Goal: Information Seeking & Learning: Check status

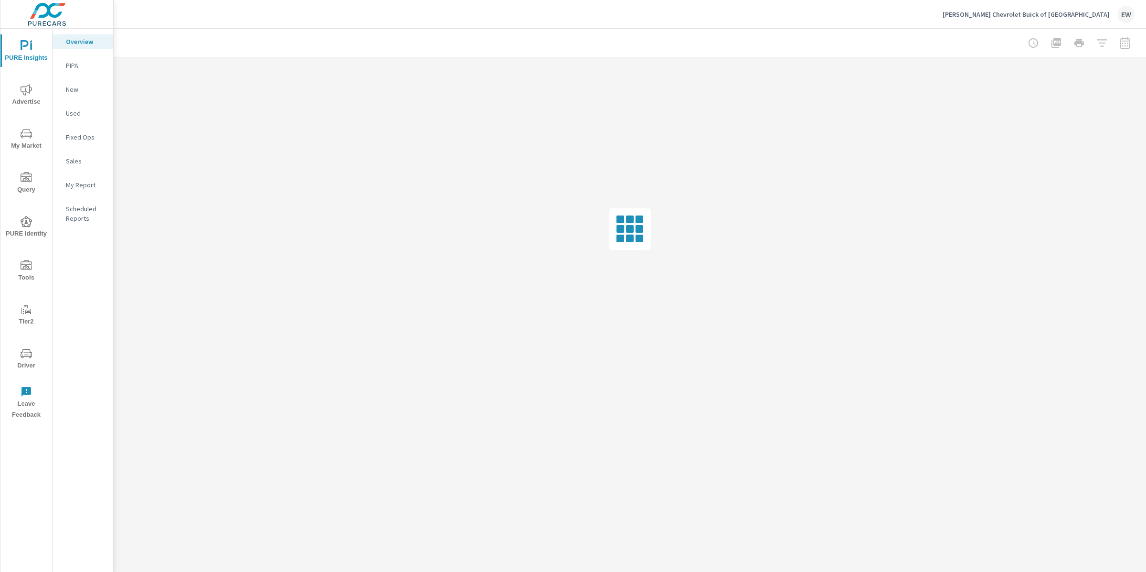
click at [29, 90] on icon "nav menu" at bounding box center [26, 89] width 11 height 11
click at [76, 166] on p "Video" at bounding box center [86, 161] width 40 height 10
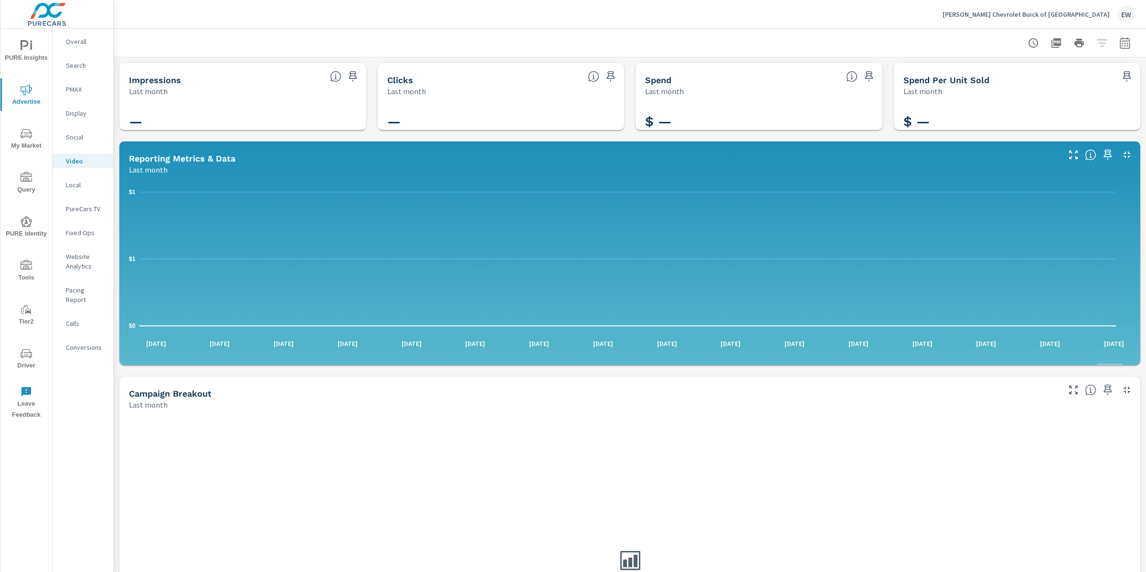
click at [117, 270] on div "Impressions Last month — Clicks Last month — Spend Last month $ — Spend Per Uni…" at bounding box center [630, 370] width 1033 height 627
click at [72, 142] on p "Social" at bounding box center [86, 137] width 40 height 10
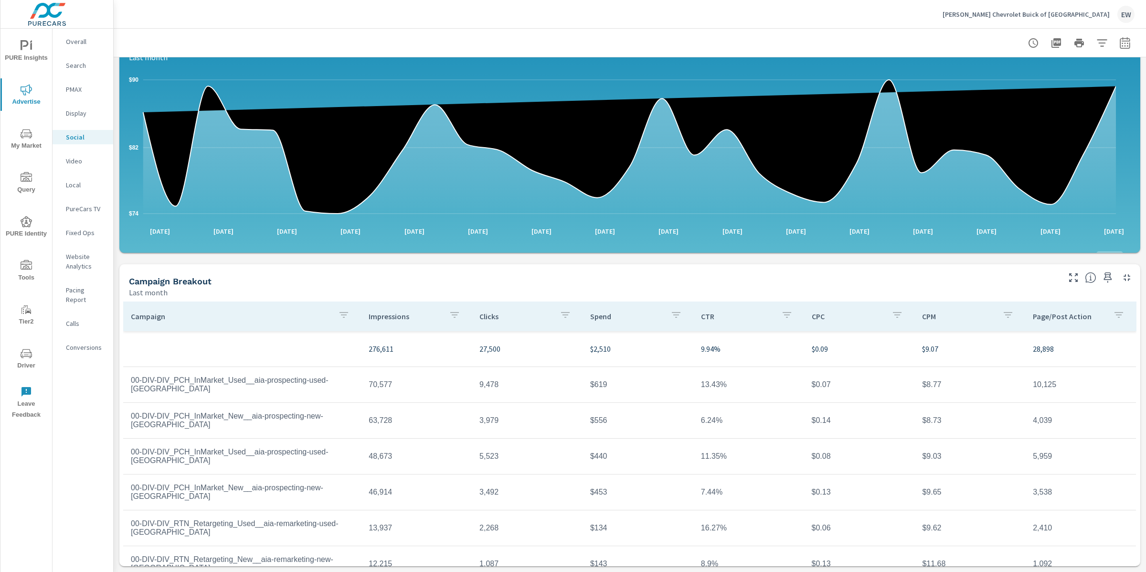
scroll to position [206, 0]
click at [69, 214] on p "PureCars TV" at bounding box center [86, 209] width 40 height 10
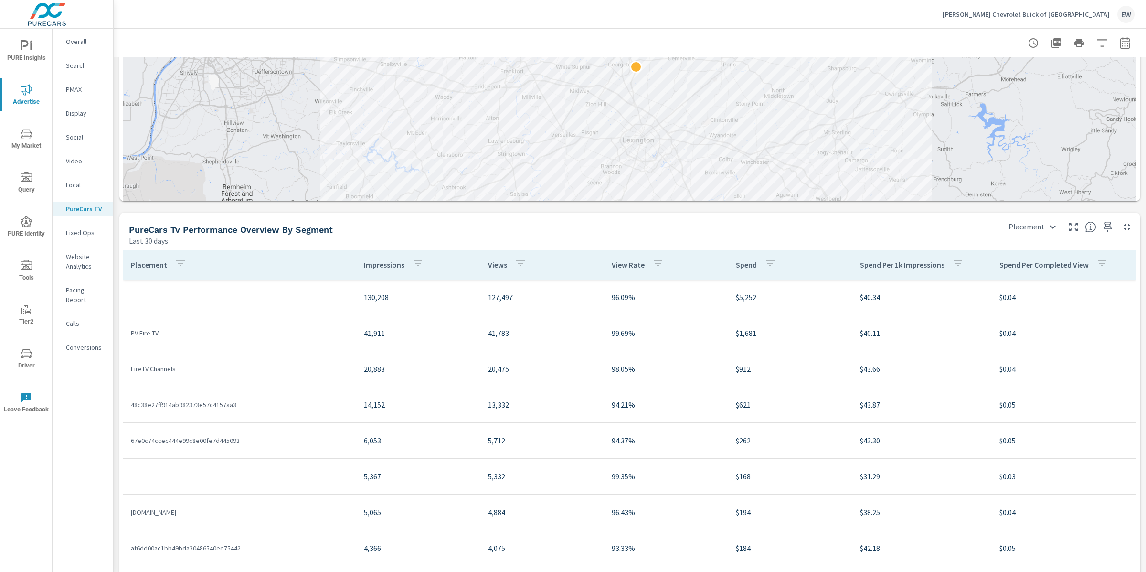
scroll to position [1047, 0]
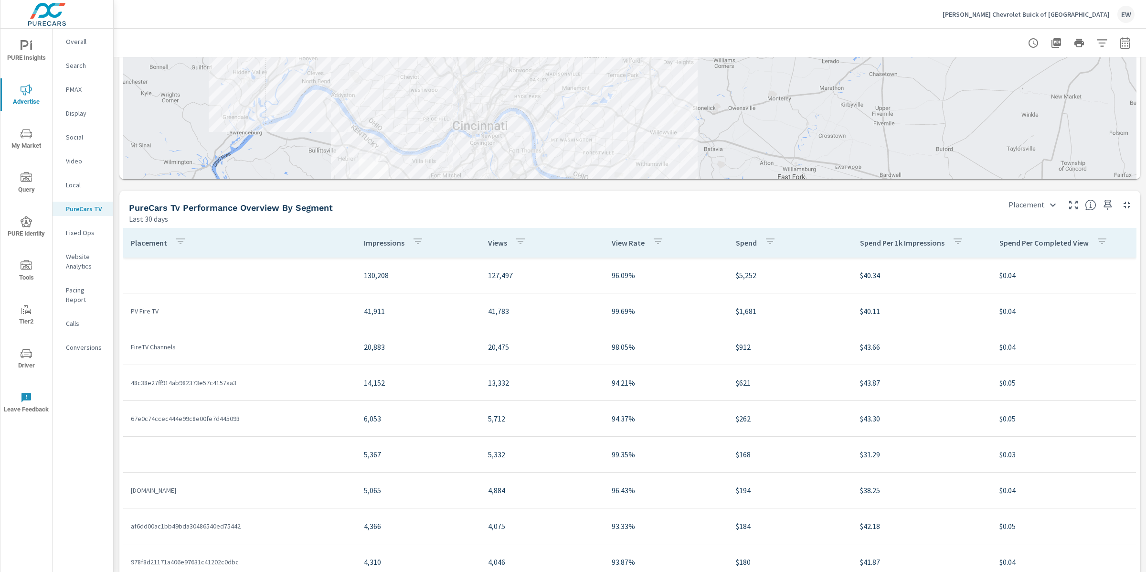
drag, startPoint x: 562, startPoint y: 162, endPoint x: 718, endPoint y: 270, distance: 189.7
click at [718, 241] on div at bounding box center [630, 38] width 1014 height 405
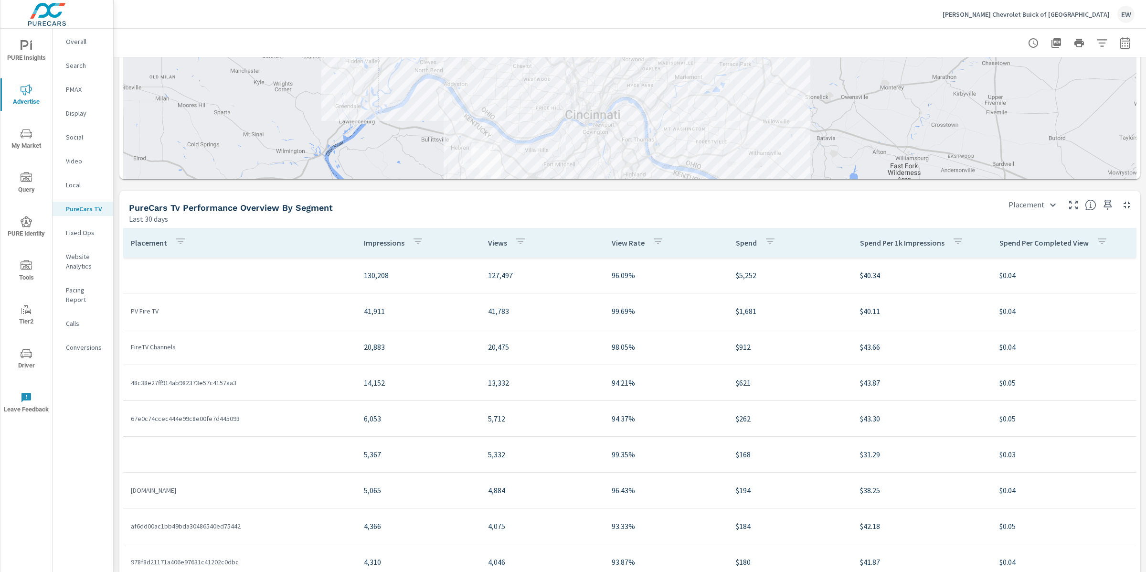
drag, startPoint x: 708, startPoint y: 268, endPoint x: 822, endPoint y: 256, distance: 114.3
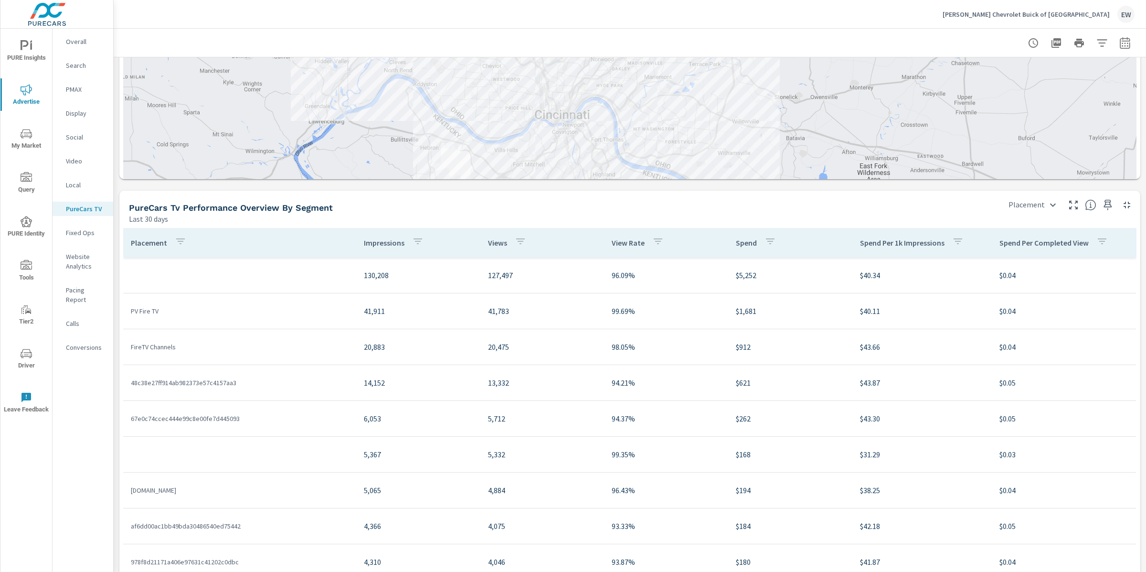
drag, startPoint x: 464, startPoint y: 356, endPoint x: 432, endPoint y: 355, distance: 31.5
click at [432, 241] on div at bounding box center [630, 38] width 1014 height 405
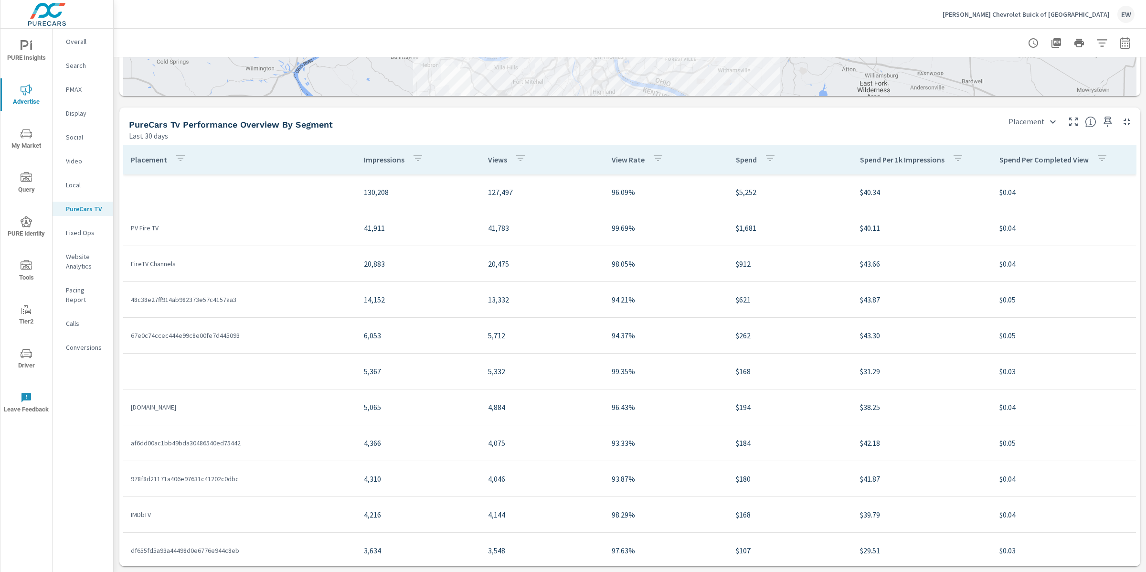
scroll to position [1312, 0]
click at [1008, 238] on body "PURE Insights Advertise My Market Query PURE Identity Tools Tier2 Driver Leave …" at bounding box center [573, 286] width 1146 height 572
click at [997, 297] on li "City" at bounding box center [1007, 288] width 65 height 17
type input "City"
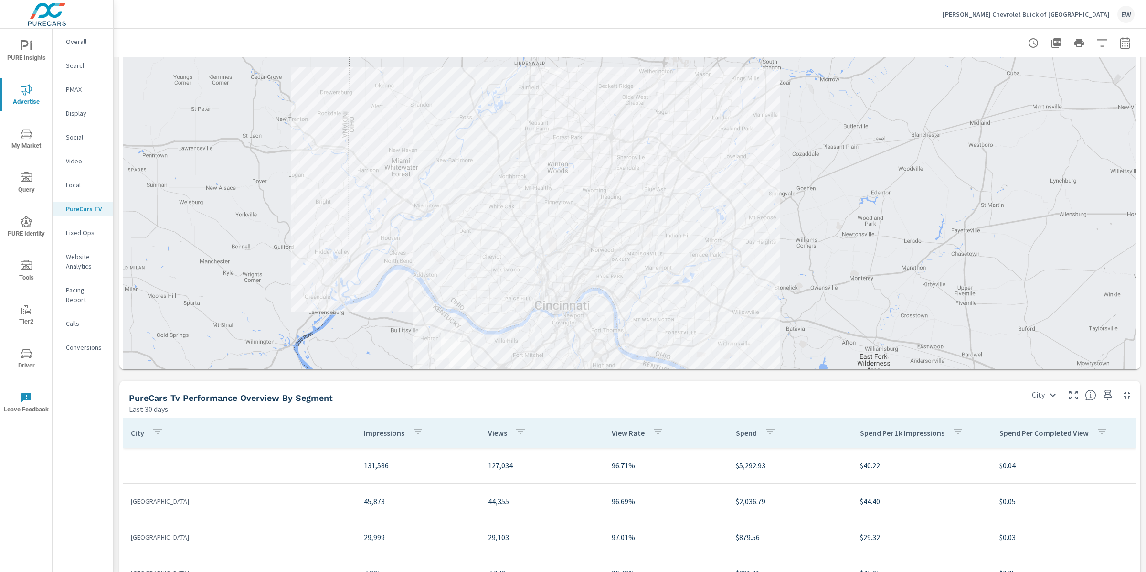
scroll to position [846, 0]
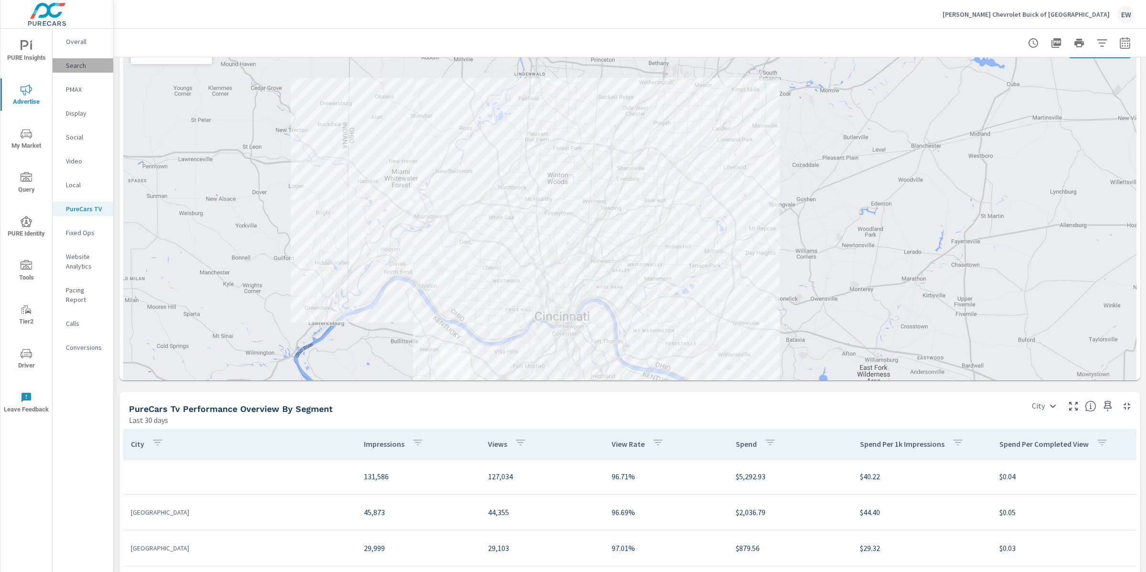
click at [78, 70] on p "Search" at bounding box center [86, 66] width 40 height 10
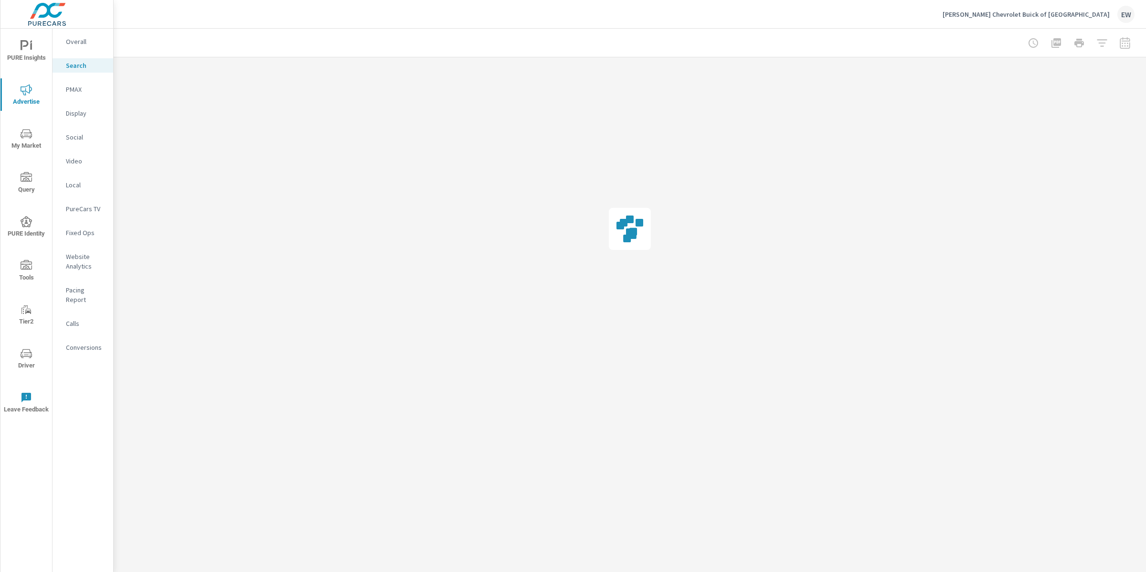
click at [76, 94] on p "PMAX" at bounding box center [86, 90] width 40 height 10
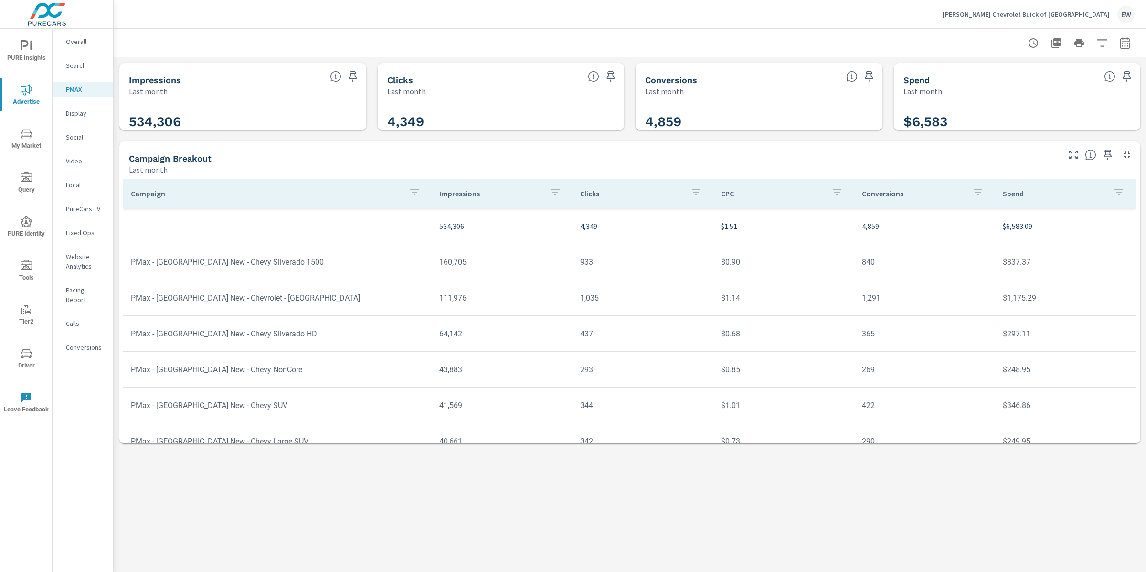
click at [115, 223] on div "Impressions Last month 534,306 Clicks Last month 4,349 Conversions Last month 4…" at bounding box center [630, 253] width 1033 height 392
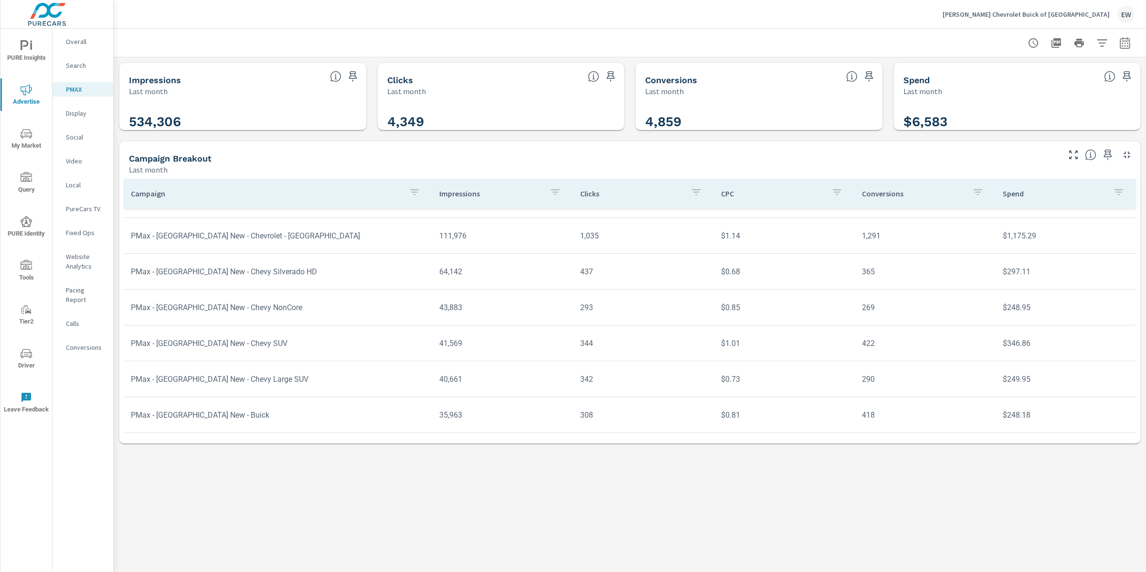
scroll to position [68, 0]
click at [116, 306] on div "Impressions Last month 534,306 Clicks Last month 4,349 Conversions Last month 4…" at bounding box center [630, 253] width 1033 height 392
click at [488, 25] on div "[PERSON_NAME] Chevrolet Buick of Georgetown EW" at bounding box center [630, 14] width 1010 height 28
click at [85, 214] on p "PureCars TV" at bounding box center [86, 209] width 40 height 10
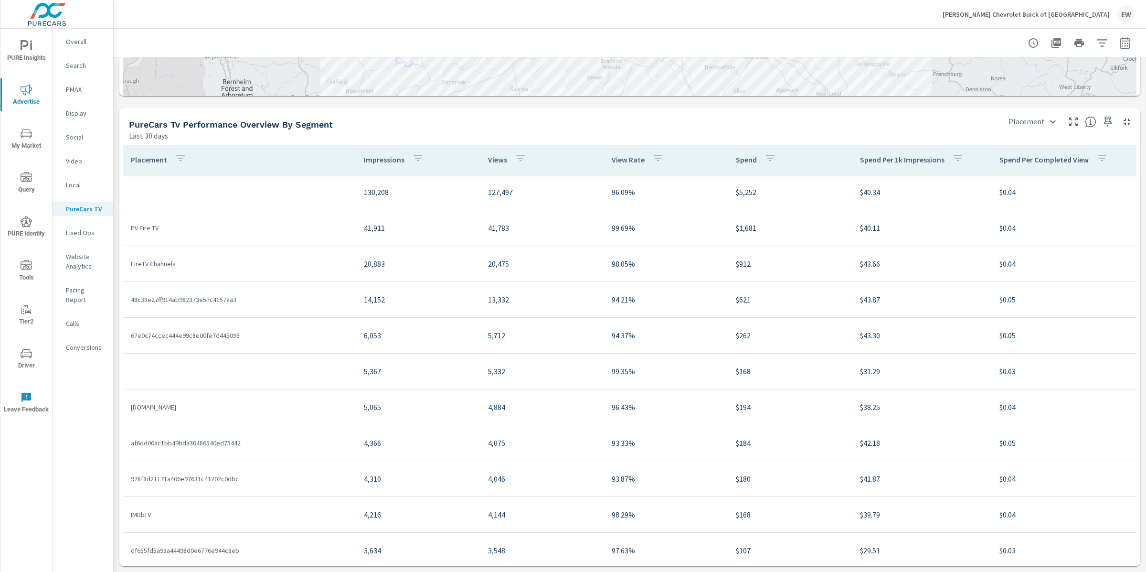
scroll to position [1410, 0]
click at [1013, 138] on body "PURE Insights Advertise My Market Query PURE Identity Tools Tier2 Driver Leave …" at bounding box center [573, 286] width 1146 height 572
click at [997, 198] on li "City" at bounding box center [1007, 190] width 65 height 17
type input "City"
drag, startPoint x: 761, startPoint y: 281, endPoint x: 687, endPoint y: 282, distance: 74.0
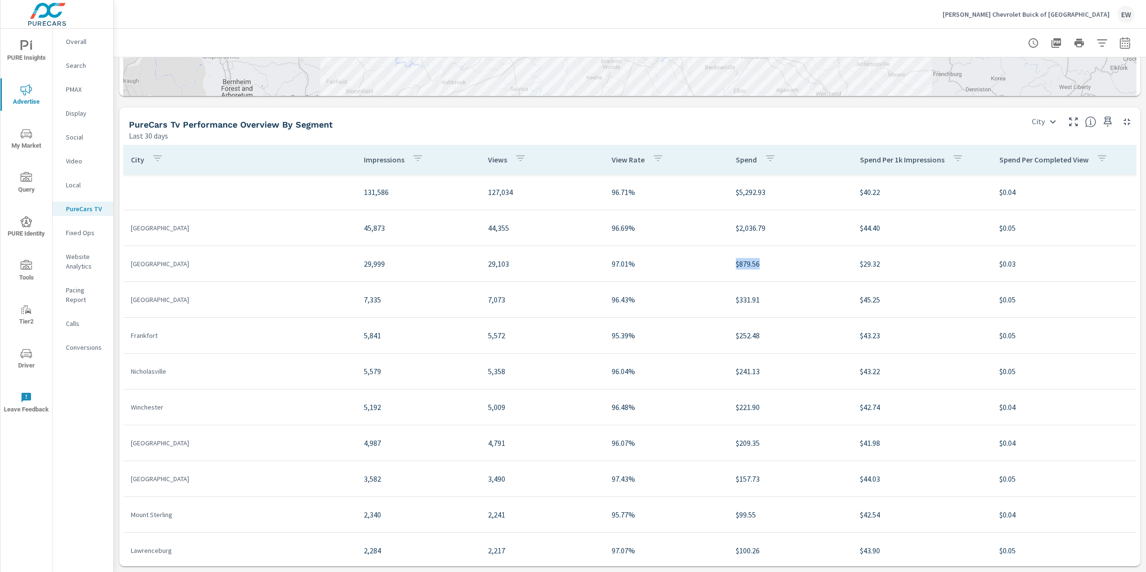
click at [687, 282] on tr "Cincinnati 29,999 29,103 97.01% $879.56 $29.32 $0.03" at bounding box center [629, 264] width 1013 height 36
click at [1120, 39] on icon "button" at bounding box center [1125, 42] width 11 height 11
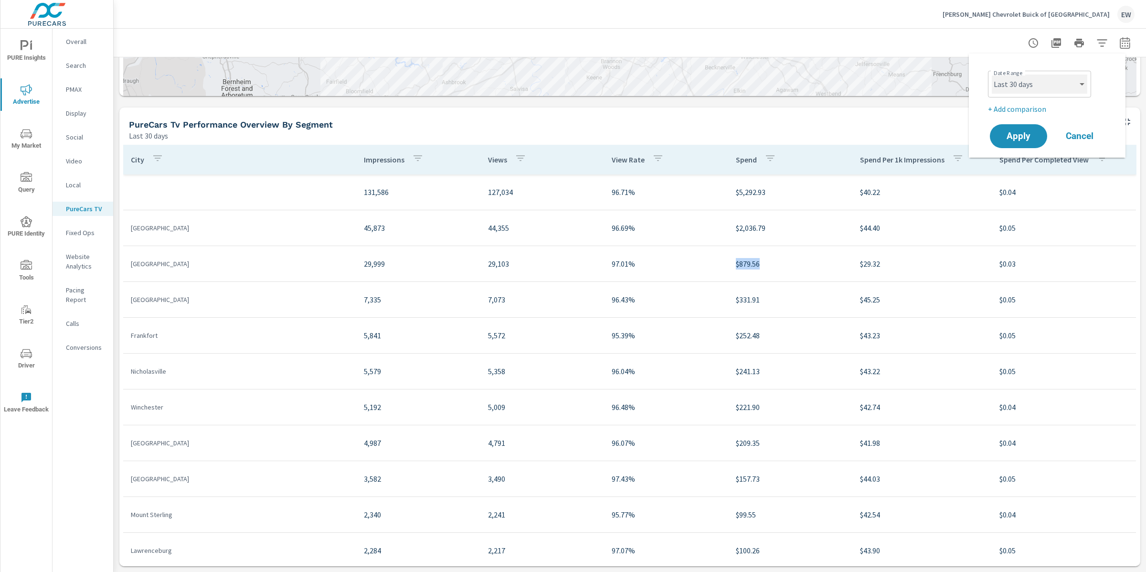
click at [1045, 84] on select "Custom [DATE] Last week Last 7 days Last 14 days Last 30 days Last 45 days Last…" at bounding box center [1040, 84] width 96 height 19
click at [992, 75] on select "Custom [DATE] Last week Last 7 days Last 14 days Last 30 days Last 45 days Last…" at bounding box center [1040, 84] width 96 height 19
select select "Last month"
click at [1022, 139] on span "Apply" at bounding box center [1018, 136] width 39 height 9
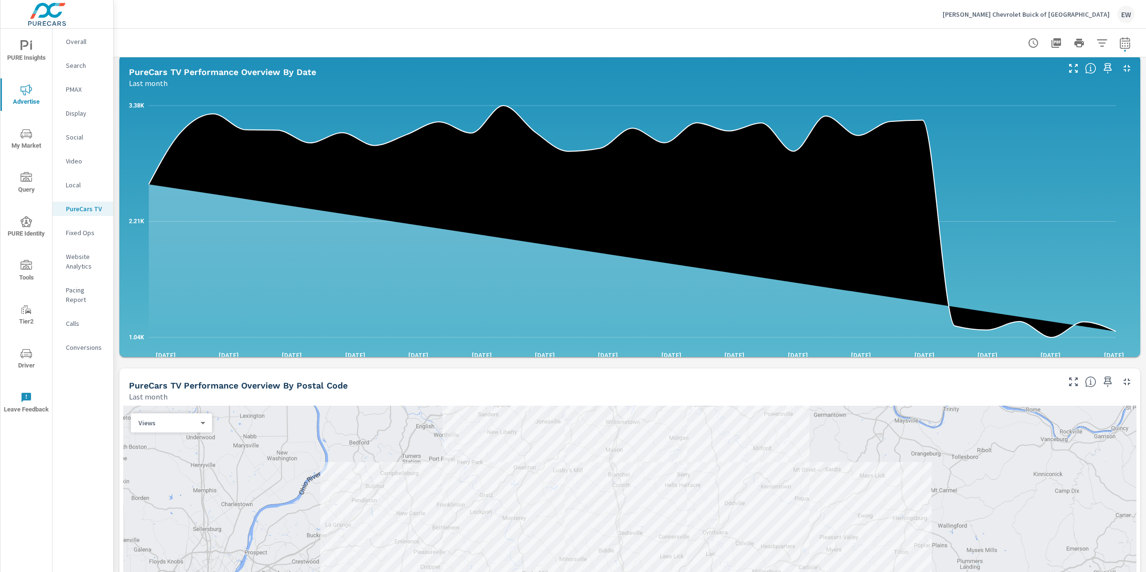
scroll to position [346, 0]
